Goal: Find specific page/section: Find specific page/section

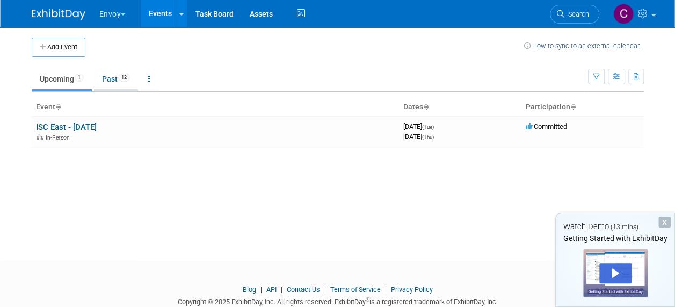
click at [108, 79] on link "Past 12" at bounding box center [116, 79] width 44 height 20
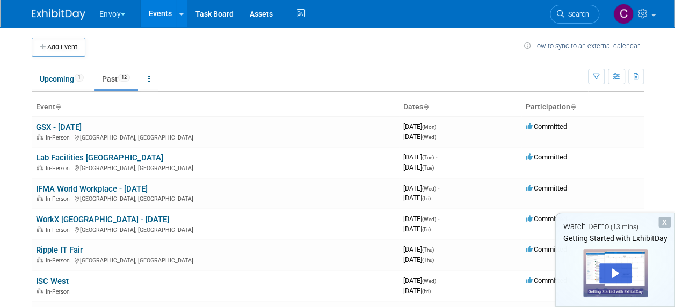
click at [123, 15] on span "button" at bounding box center [123, 14] width 4 height 2
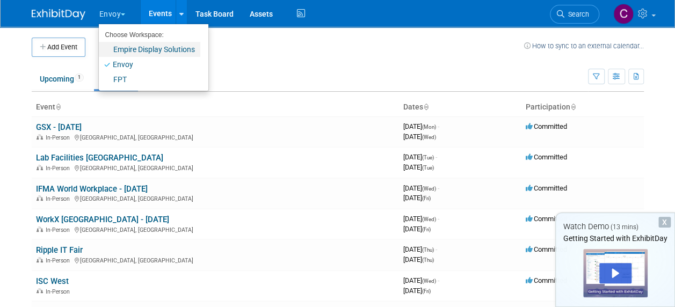
click at [135, 46] on link "Empire Display Solutions" at bounding box center [149, 49] width 101 height 15
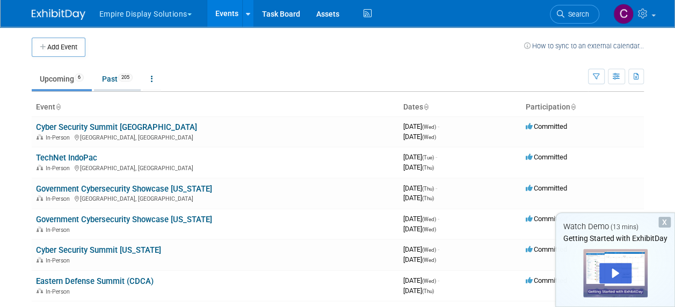
click at [118, 77] on link "Past 205" at bounding box center [117, 79] width 47 height 20
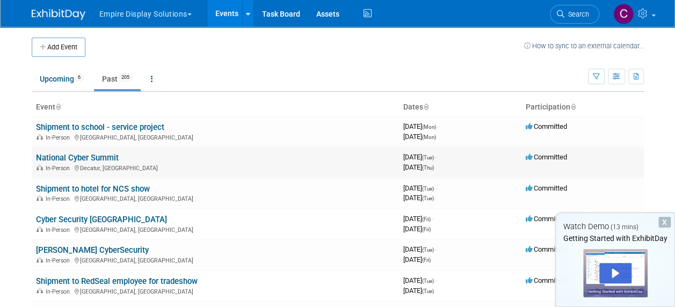
click at [83, 164] on div "In-Person Decatur, AL" at bounding box center [215, 167] width 359 height 9
click at [69, 155] on link "National Cyber Summit" at bounding box center [77, 158] width 83 height 10
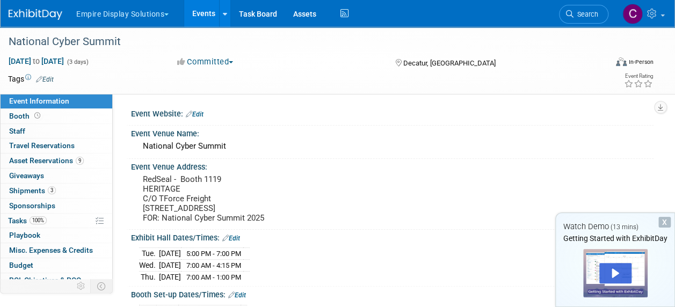
click at [212, 14] on link "Events" at bounding box center [203, 13] width 39 height 27
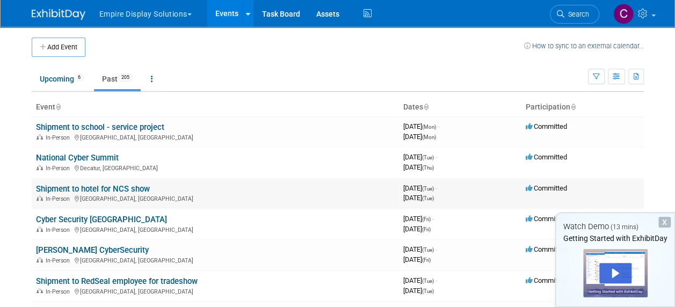
click at [94, 186] on link "Shipment to hotel for NCS show" at bounding box center [93, 189] width 114 height 10
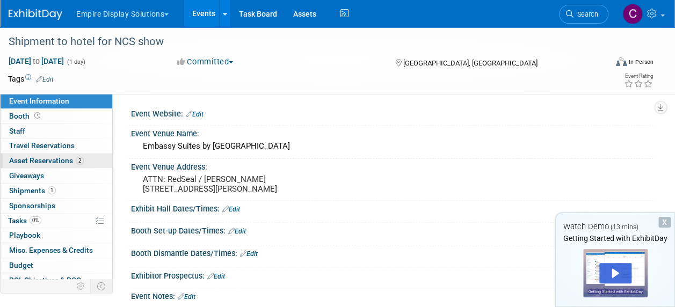
click at [34, 159] on span "Asset Reservations 2" at bounding box center [46, 160] width 75 height 9
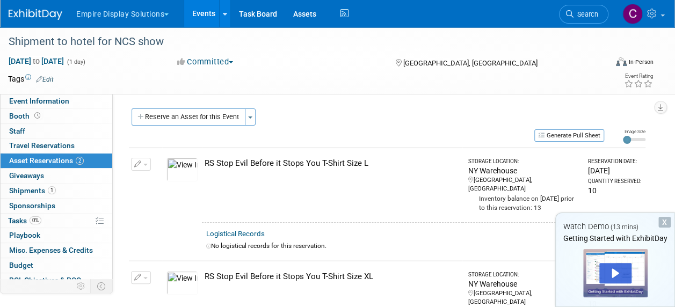
click at [195, 14] on link "Events" at bounding box center [203, 13] width 39 height 27
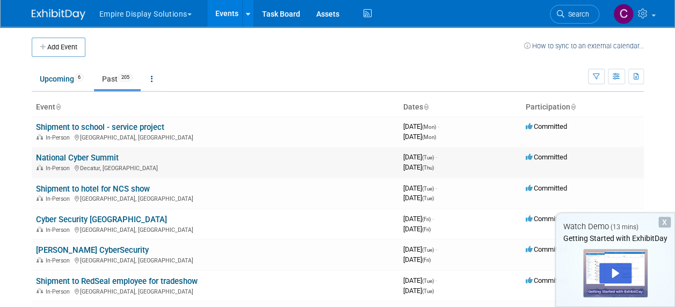
click at [72, 165] on span "In-Person" at bounding box center [56, 168] width 38 height 7
click at [74, 157] on link "National Cyber Summit" at bounding box center [77, 158] width 83 height 10
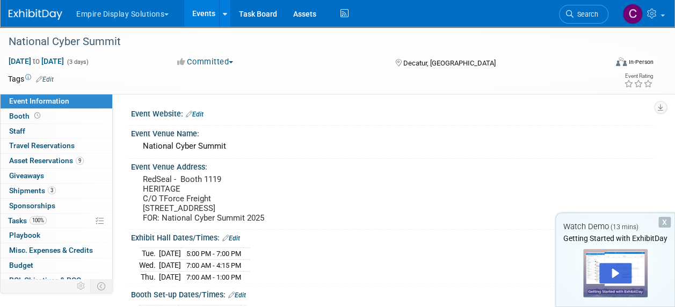
click at [74, 157] on span "Asset Reservations 9" at bounding box center [46, 160] width 75 height 9
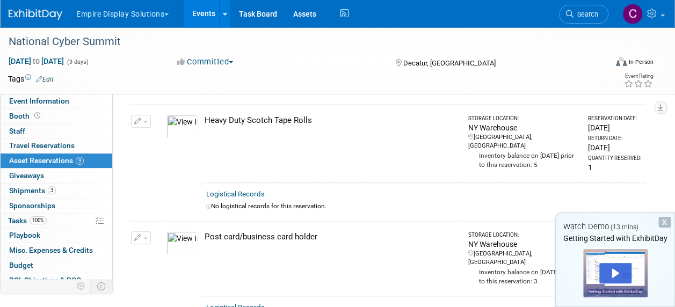
scroll to position [258, 0]
